Goal: Find contact information: Find contact information

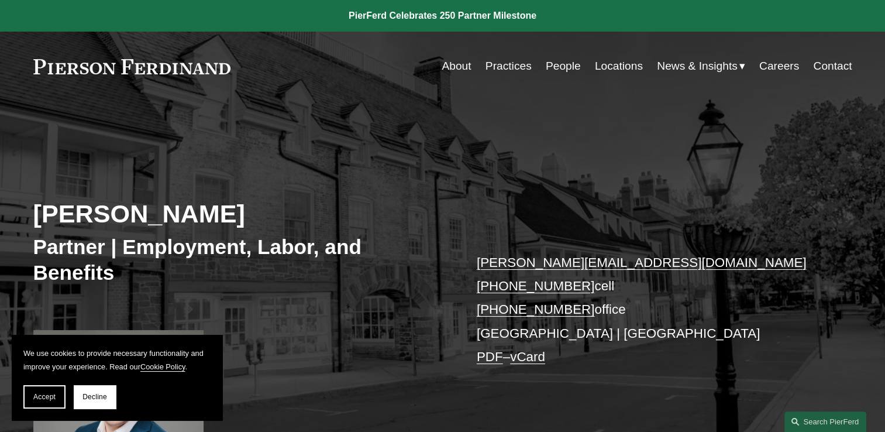
click at [46, 392] on button "Accept" at bounding box center [44, 396] width 42 height 23
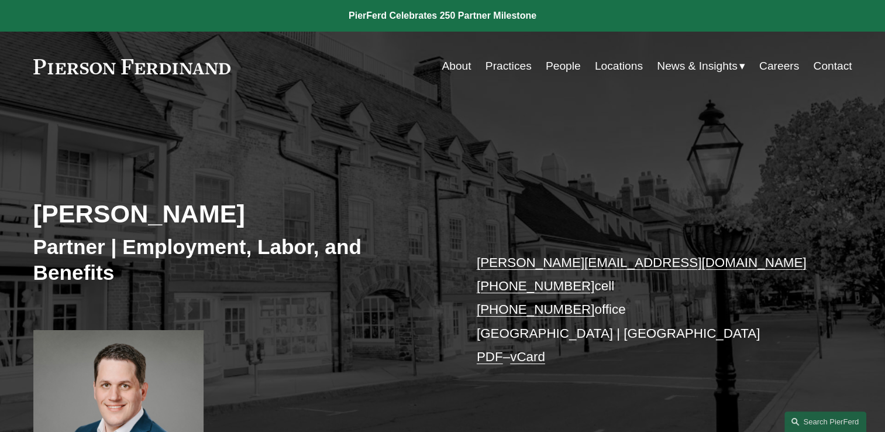
click at [624, 61] on link "Locations" at bounding box center [619, 66] width 48 height 22
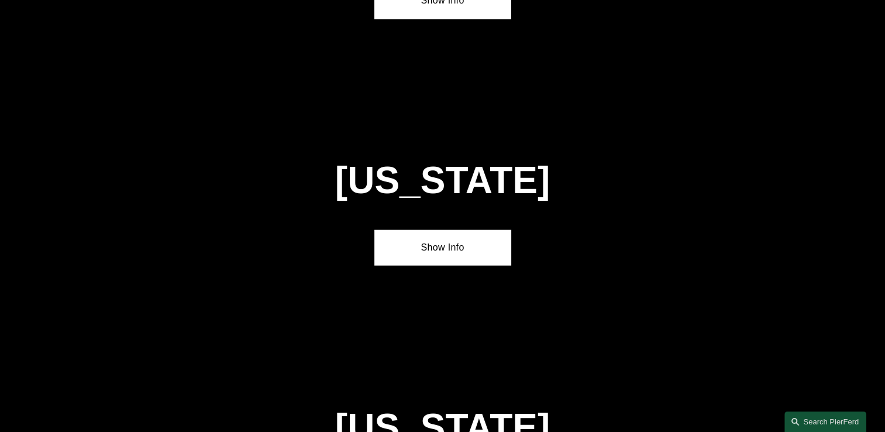
scroll to position [2692, 0]
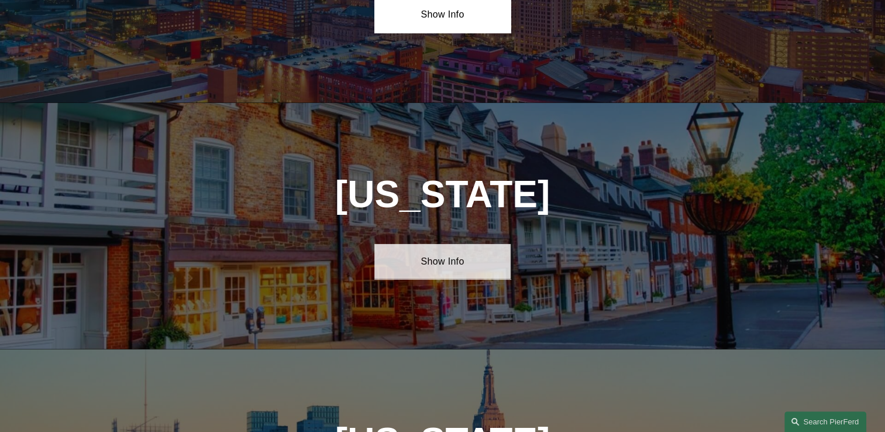
click at [435, 244] on link "Show Info" at bounding box center [443, 261] width 136 height 35
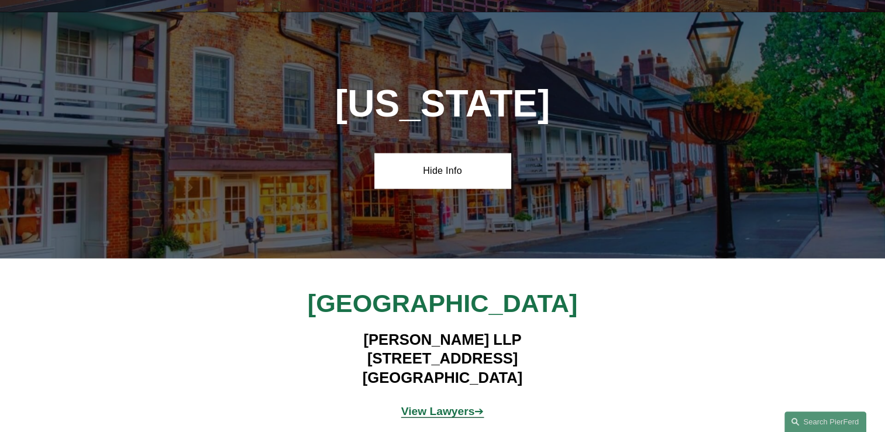
scroll to position [2809, 0]
